Goal: Find specific page/section: Find specific page/section

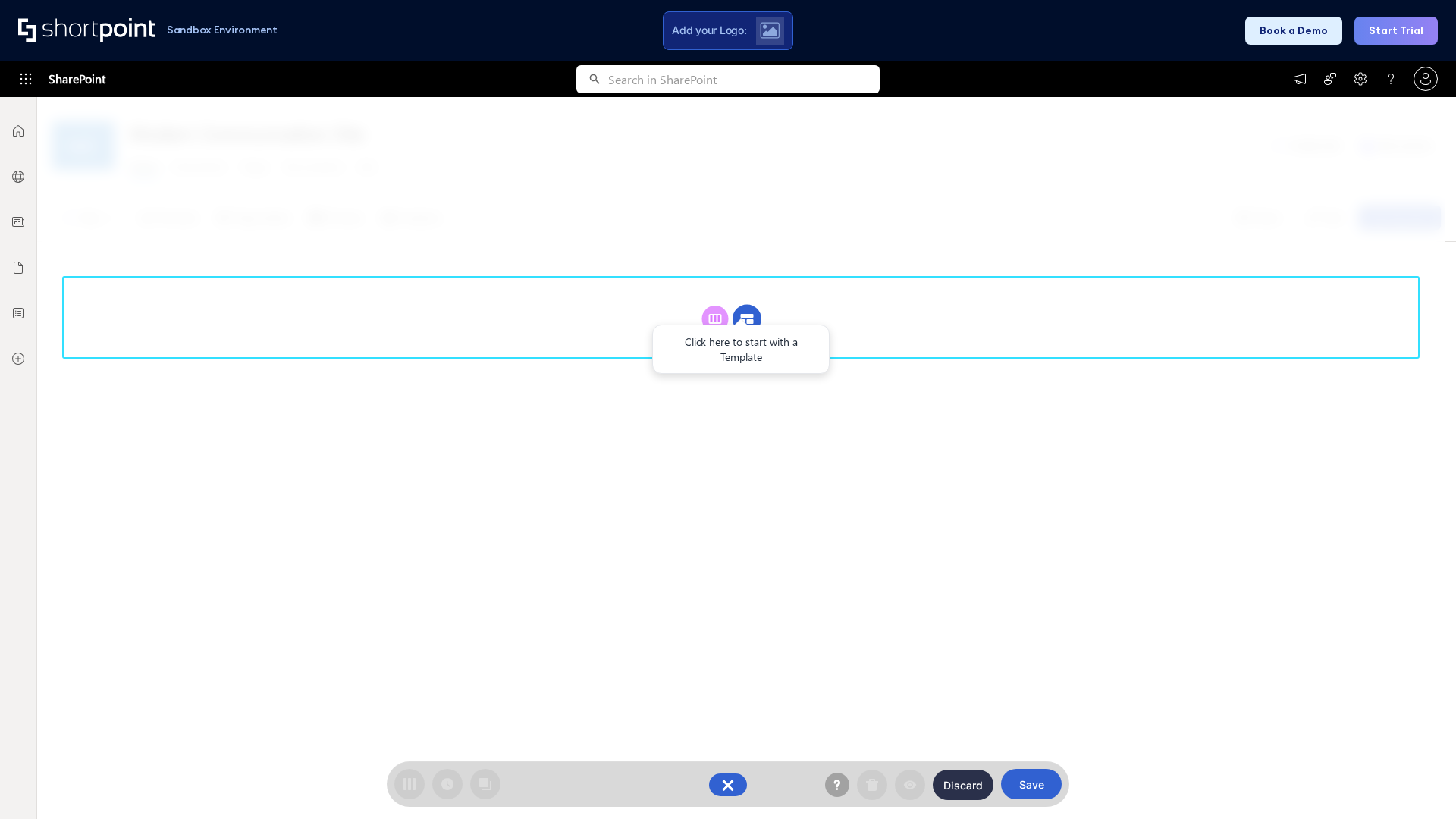
click at [747, 319] on circle at bounding box center [747, 319] width 29 height 29
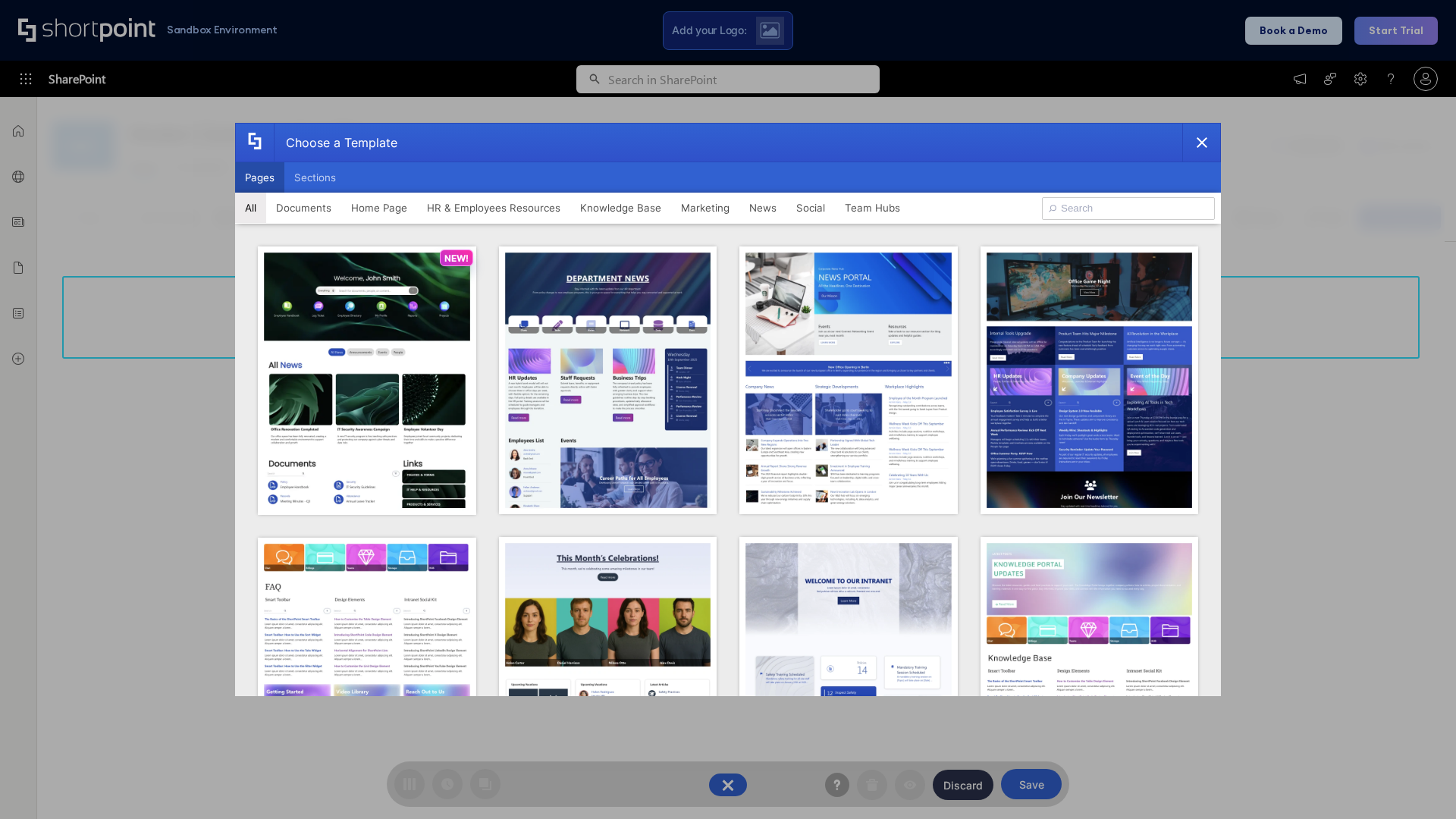
click at [260, 177] on button "Pages" at bounding box center [260, 178] width 49 height 30
type input "Team Hub 4"
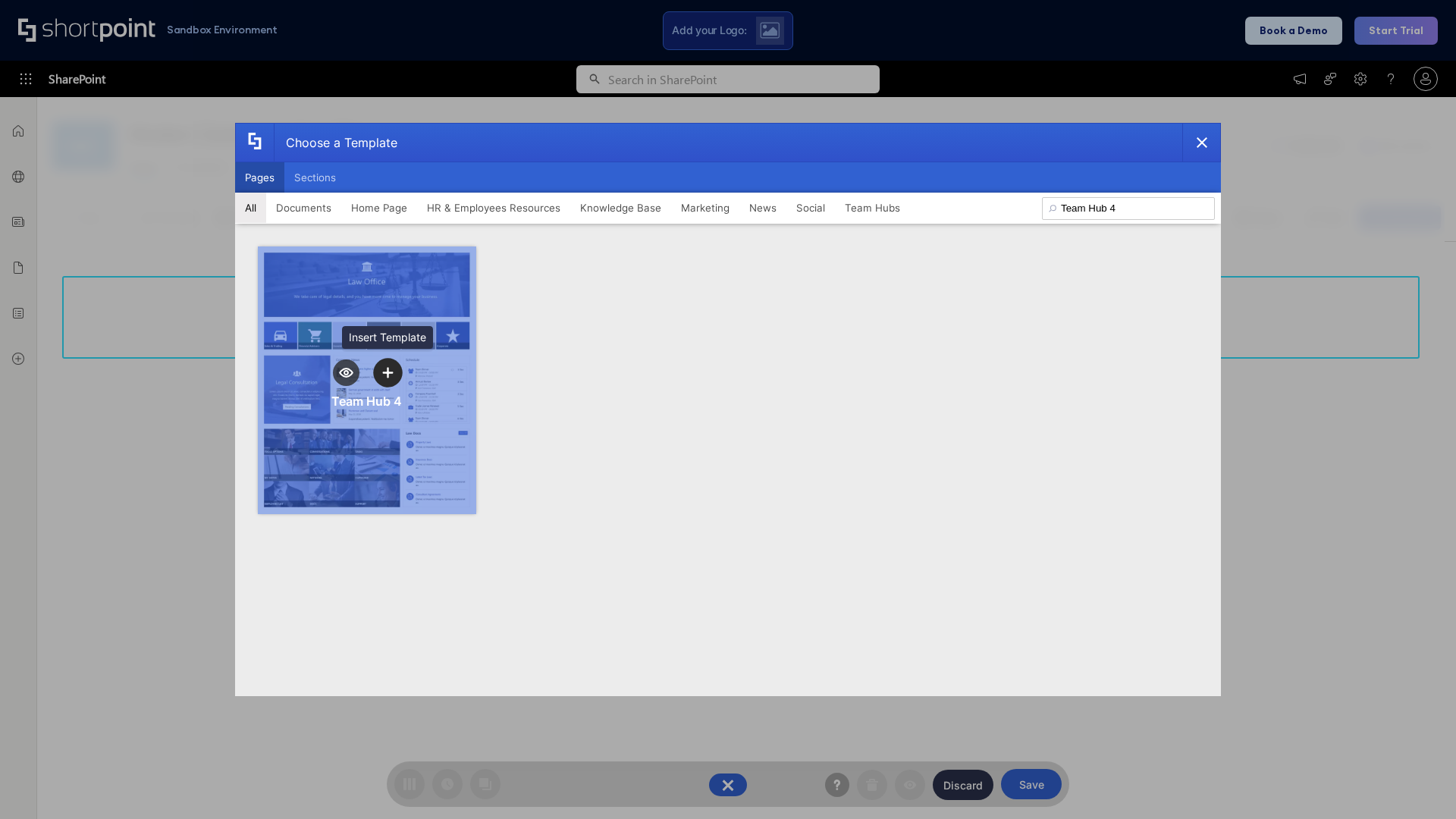
click at [387, 372] on icon "template selector" at bounding box center [387, 372] width 10 height 10
